Goal: Task Accomplishment & Management: Manage account settings

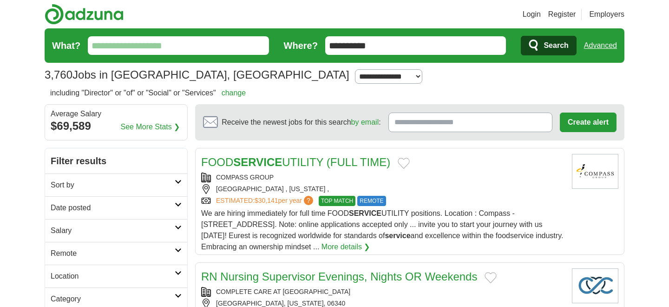
click at [405, 163] on button "Add to favorite jobs" at bounding box center [404, 163] width 12 height 11
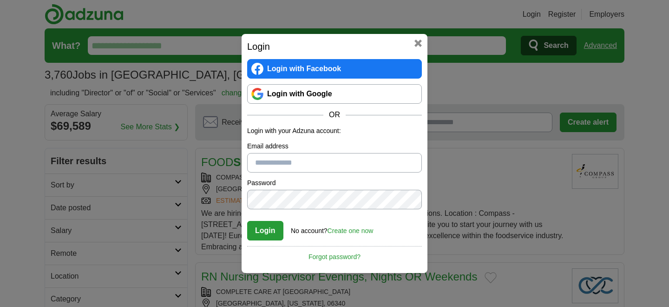
type input "**********"
click at [273, 224] on button "Login" at bounding box center [265, 231] width 36 height 20
click at [419, 41] on button at bounding box center [418, 43] width 7 height 7
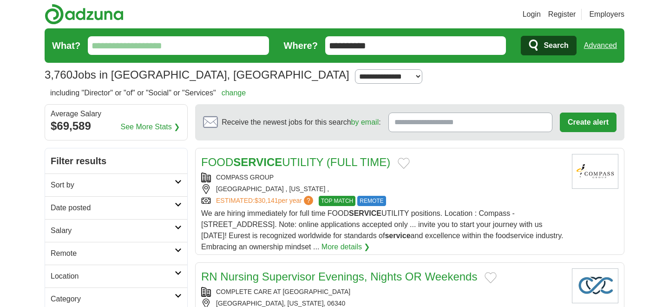
click at [378, 198] on span "REMOTE" at bounding box center [371, 201] width 28 height 10
click at [491, 277] on button "Add to favorite jobs" at bounding box center [491, 277] width 12 height 11
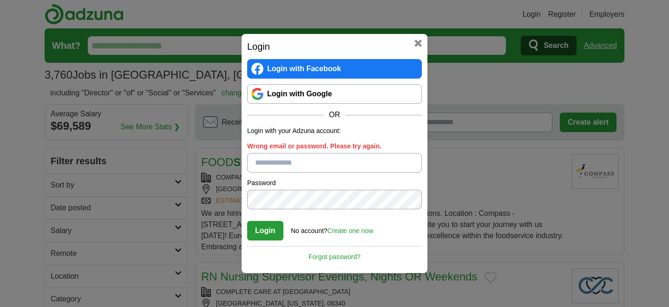
click at [416, 42] on button at bounding box center [418, 43] width 7 height 7
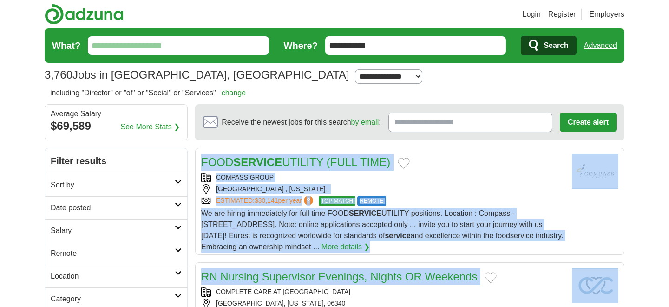
drag, startPoint x: 528, startPoint y: 271, endPoint x: 606, endPoint y: 225, distance: 90.5
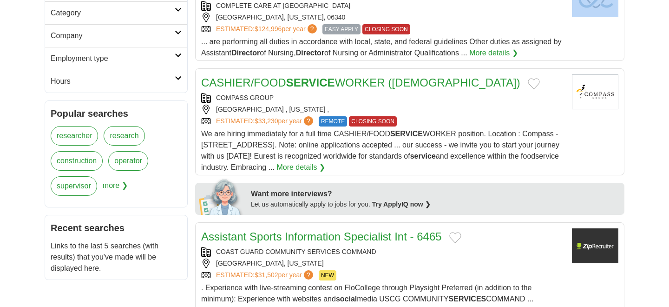
scroll to position [297, 0]
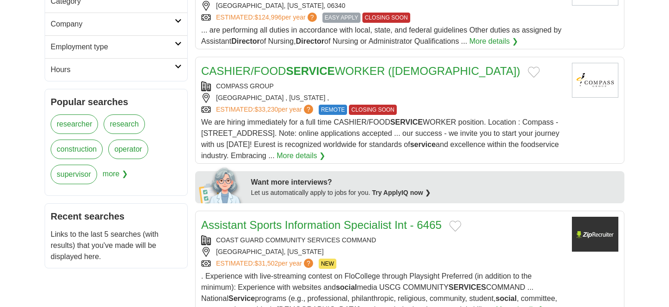
click at [397, 44] on span "... are performing all duties in accordance with local, state, and federal guid…" at bounding box center [381, 35] width 361 height 19
